Goal: Navigation & Orientation: Understand site structure

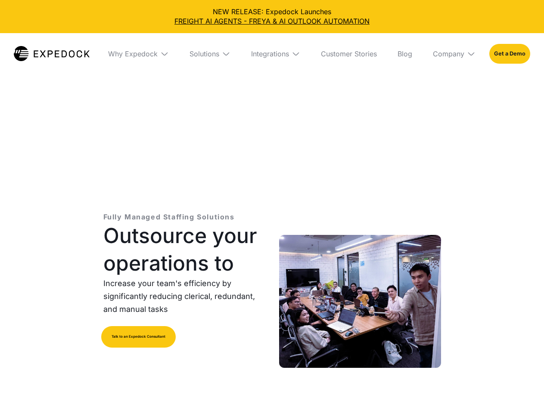
select select
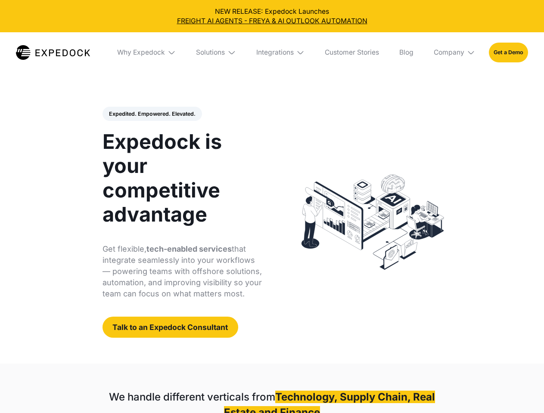
select select
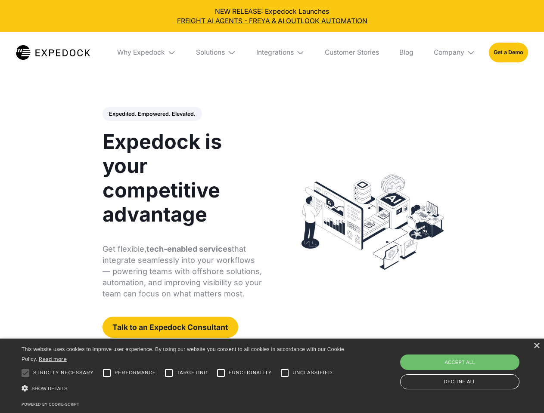
click at [272, 53] on div "Integrations" at bounding box center [274, 52] width 37 height 9
click at [147, 53] on div "Why Expedock" at bounding box center [134, 52] width 48 height 9
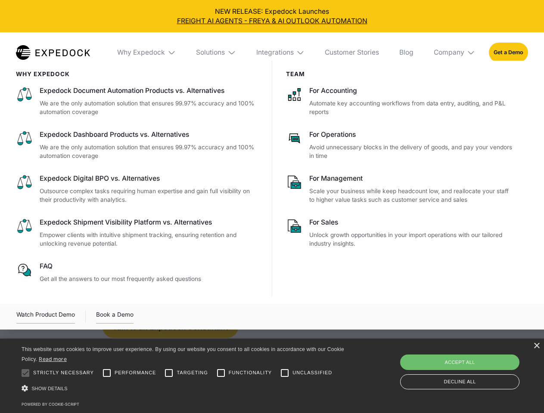
click at [217, 53] on div "Solutions" at bounding box center [210, 52] width 29 height 9
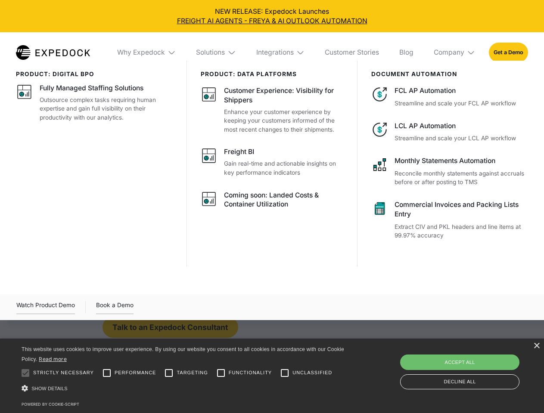
click at [281, 53] on div "Integrations" at bounding box center [274, 52] width 37 height 9
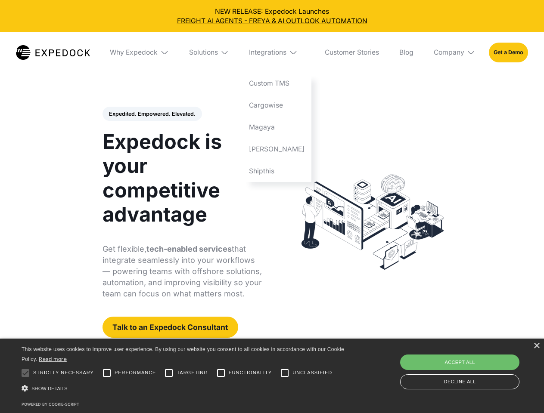
click at [455, 53] on div "Company" at bounding box center [449, 52] width 31 height 9
click at [152, 114] on div "Expedited. Empowered. Elevated. Automate Freight Document Extraction at 99.97% …" at bounding box center [182, 223] width 160 height 232
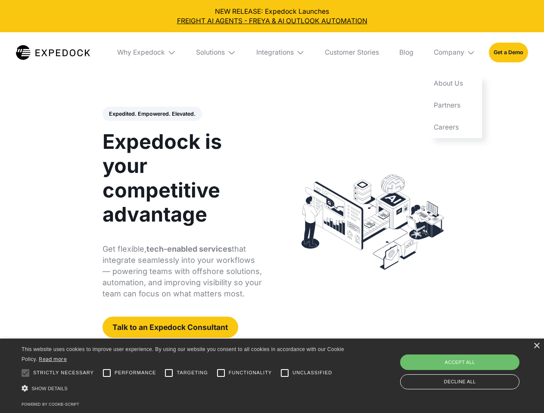
click at [25, 373] on div at bounding box center [25, 373] width 17 height 17
click at [107, 373] on input "Performance" at bounding box center [106, 373] width 17 height 17
checkbox input "true"
click at [169, 373] on input "Targeting" at bounding box center [168, 373] width 17 height 17
checkbox input "true"
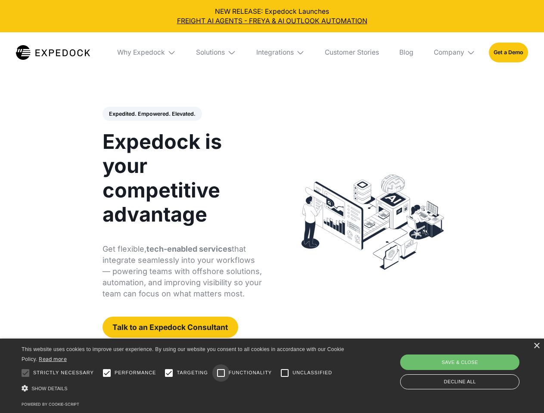
click at [221, 373] on input "Functionality" at bounding box center [220, 373] width 17 height 17
checkbox input "true"
